Goal: Answer question/provide support

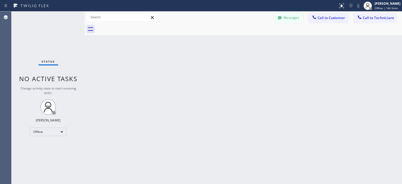
click at [287, 15] on button "Messages" at bounding box center [289, 18] width 29 height 10
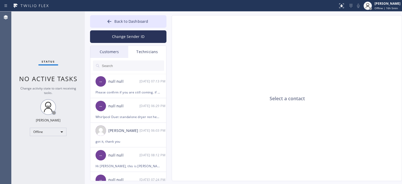
click at [112, 52] on div "Customers" at bounding box center [109, 52] width 38 height 12
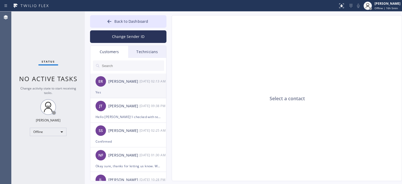
click at [136, 84] on div "[PERSON_NAME]" at bounding box center [123, 82] width 31 height 6
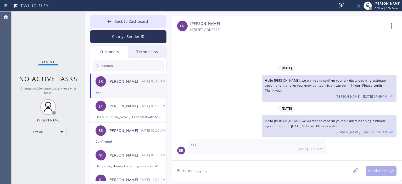
click at [20, 32] on div "Status No active tasks Change activity state to start receiving tasks. [PERSON_…" at bounding box center [48, 98] width 73 height 173
click at [392, 151] on div "ER Yes [DATE] 02:13 AM" at bounding box center [287, 147] width 230 height 16
